Goal: Task Accomplishment & Management: Use online tool/utility

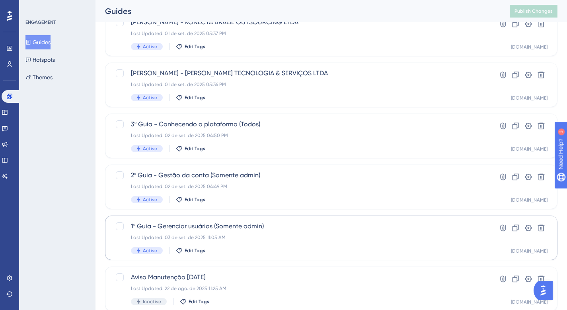
scroll to position [271, 0]
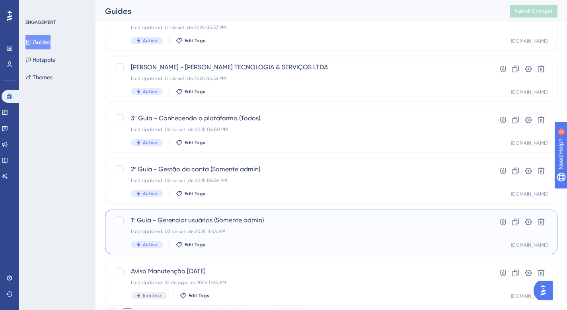
click at [367, 239] on div "1º Guia - Gerenciar usuários (Somente admin) Last Updated: 03 de set. de 2025 1…" at bounding box center [299, 231] width 337 height 33
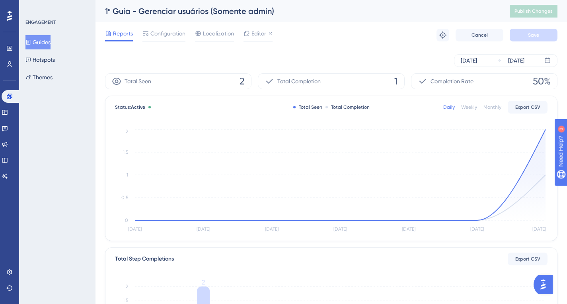
click at [238, 35] on div "Reports Configuration Localization Editor" at bounding box center [189, 35] width 168 height 13
click at [160, 35] on span "Configuration" at bounding box center [167, 34] width 35 height 10
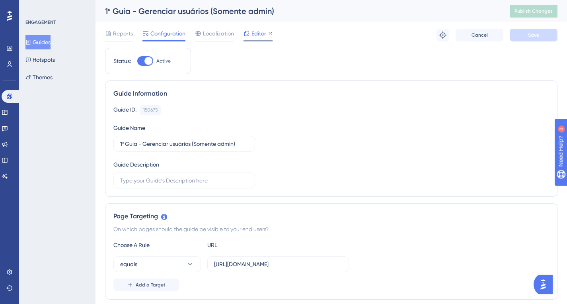
click at [258, 35] on span "Editor" at bounding box center [259, 34] width 15 height 10
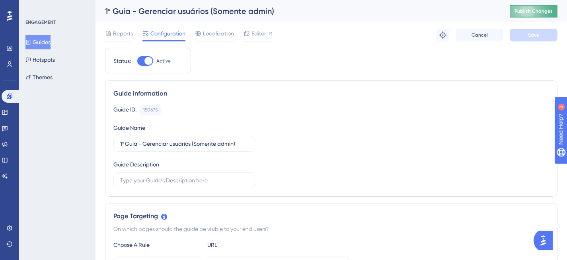
click at [540, 12] on span "Publish Changes" at bounding box center [534, 11] width 38 height 6
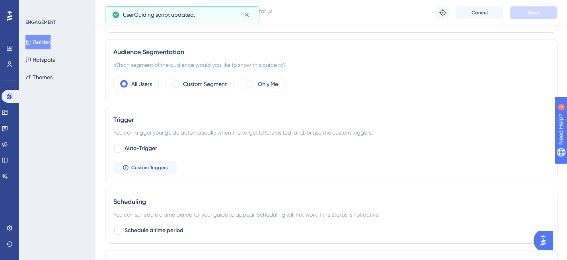
scroll to position [388, 0]
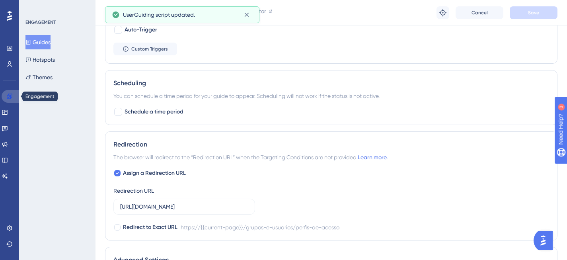
click at [12, 102] on link at bounding box center [11, 96] width 19 height 13
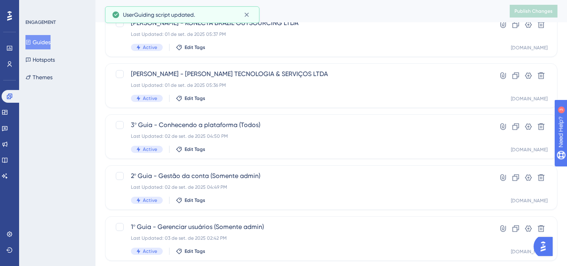
scroll to position [271, 0]
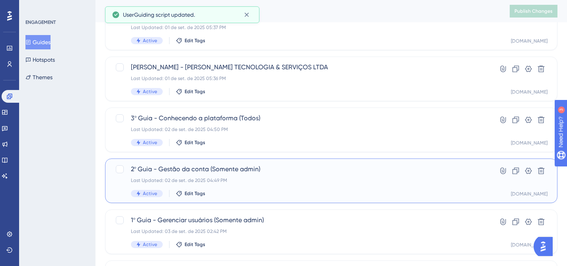
click at [363, 187] on div "2º Guia - Gestão da conta (Somente admin) Last Updated: 02 de set. de 2025 04:4…" at bounding box center [299, 180] width 337 height 33
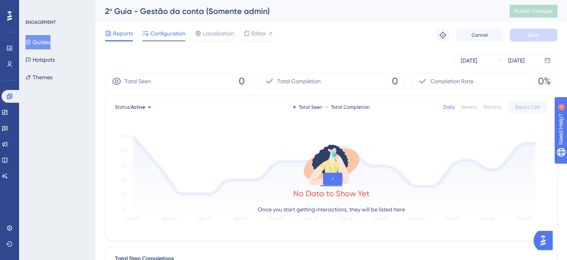
click at [166, 35] on span "Configuration" at bounding box center [167, 34] width 35 height 10
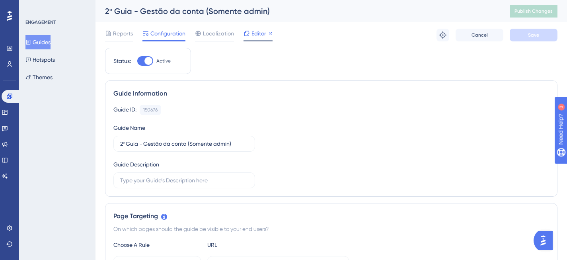
click at [255, 31] on span "Editor" at bounding box center [259, 34] width 15 height 10
